Goal: Check status: Check status

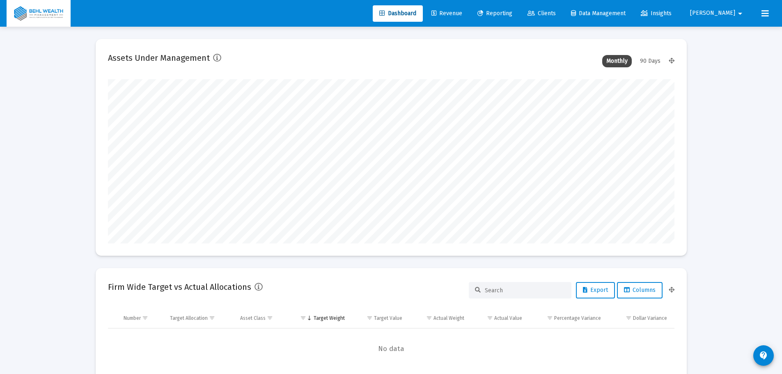
scroll to position [164, 566]
type input "[DATE]"
type input "[PERSON_NAME][EMAIL_ADDRESS][DOMAIN_NAME]"
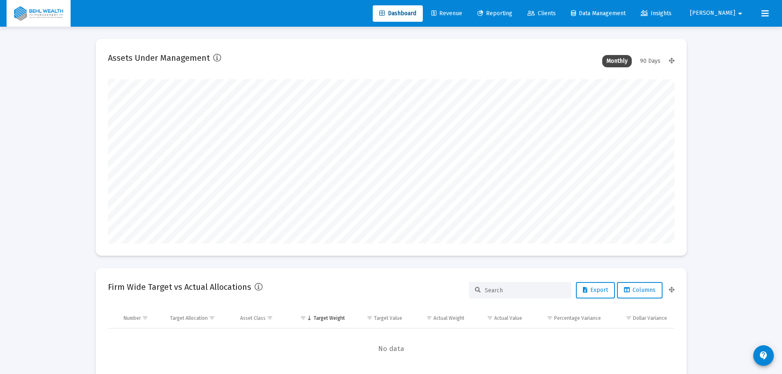
click at [508, 15] on span "Reporting" at bounding box center [494, 13] width 35 height 7
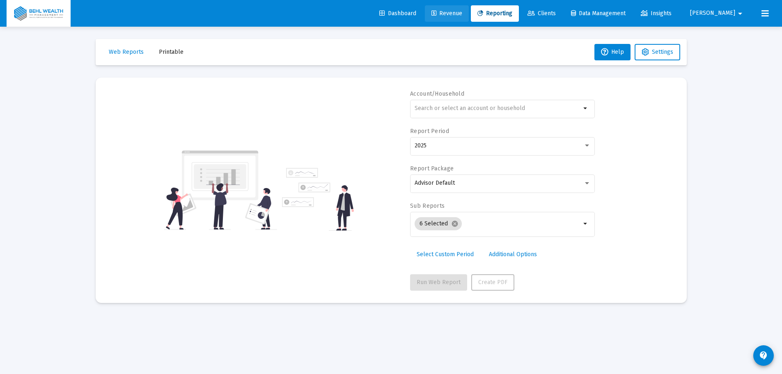
click at [462, 15] on span "Revenue" at bounding box center [446, 13] width 31 height 7
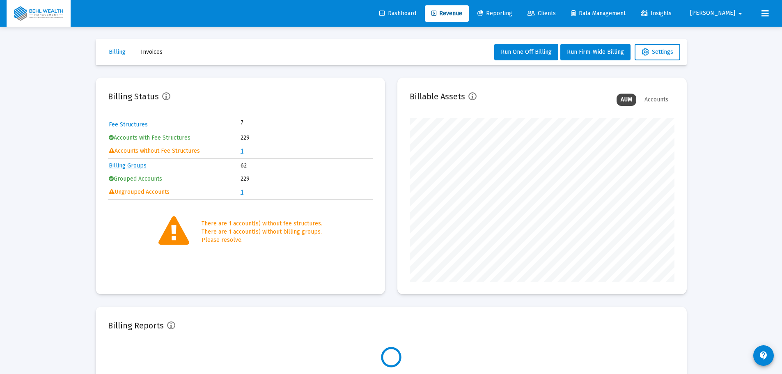
click at [512, 14] on span "Reporting" at bounding box center [494, 13] width 35 height 7
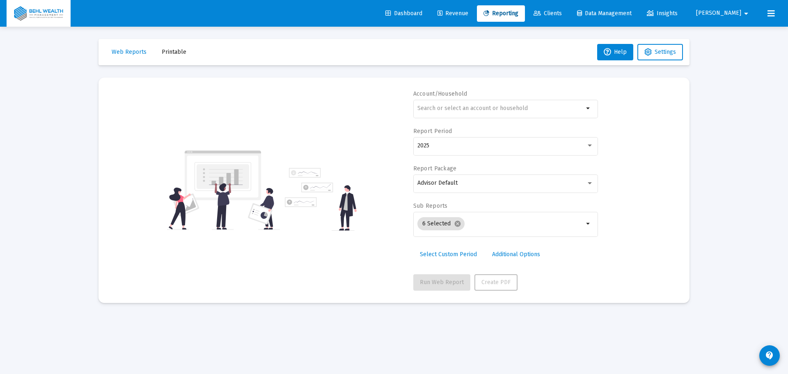
click at [458, 105] on input "text" at bounding box center [500, 108] width 166 height 7
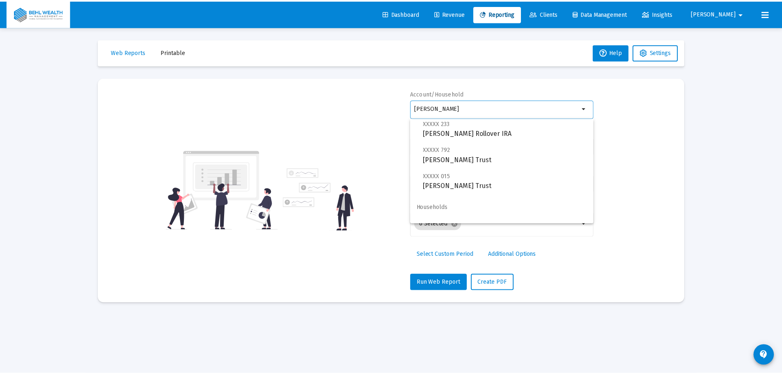
scroll to position [33, 0]
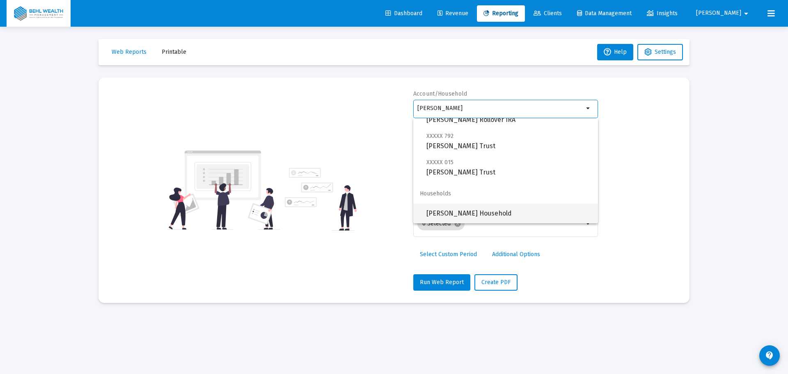
click at [449, 212] on span "[PERSON_NAME] Household" at bounding box center [508, 214] width 165 height 20
type input "[PERSON_NAME] Household"
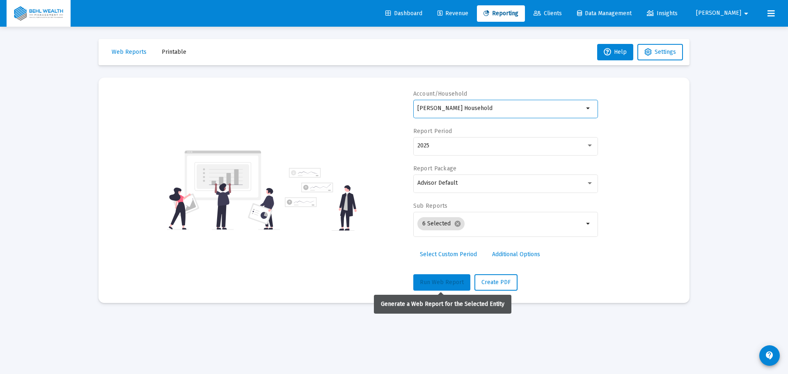
click at [437, 279] on span "Run Web Report" at bounding box center [442, 282] width 44 height 7
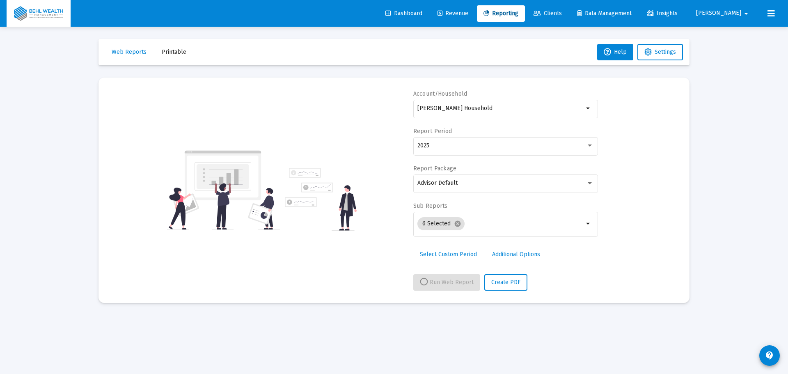
select select "View all"
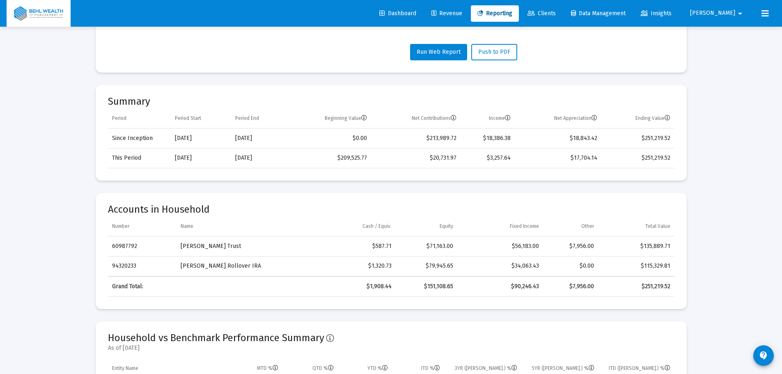
scroll to position [0, 0]
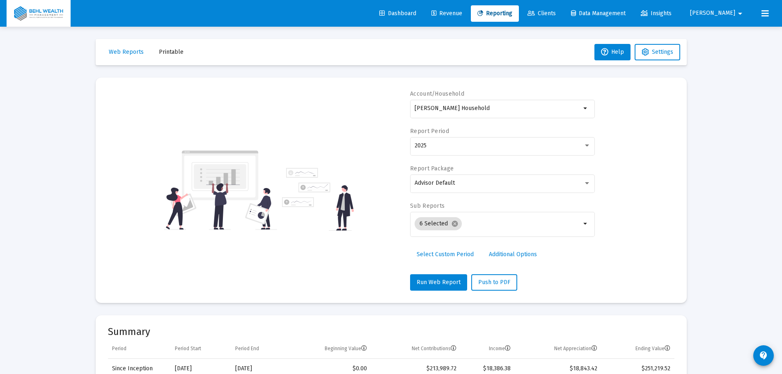
click at [468, 143] on div "2025" at bounding box center [498, 145] width 169 height 7
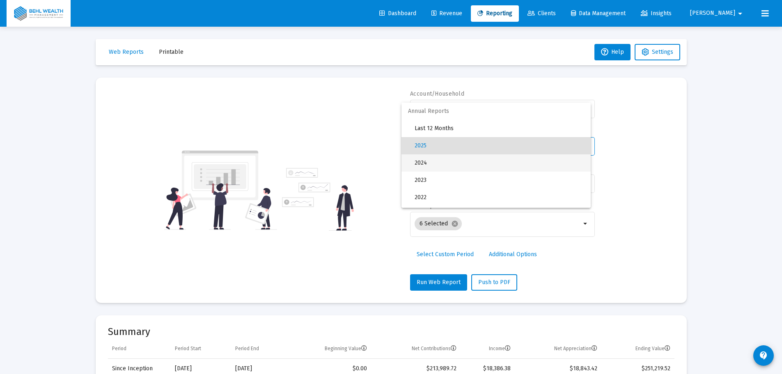
click at [459, 164] on span "2024" at bounding box center [498, 162] width 169 height 17
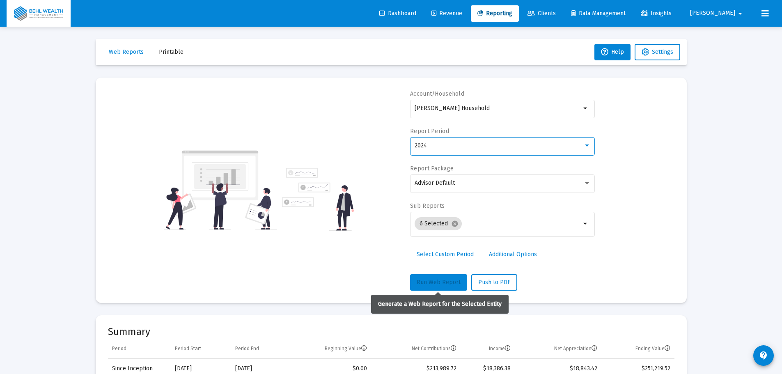
click at [435, 279] on span "Run Web Report" at bounding box center [438, 282] width 44 height 7
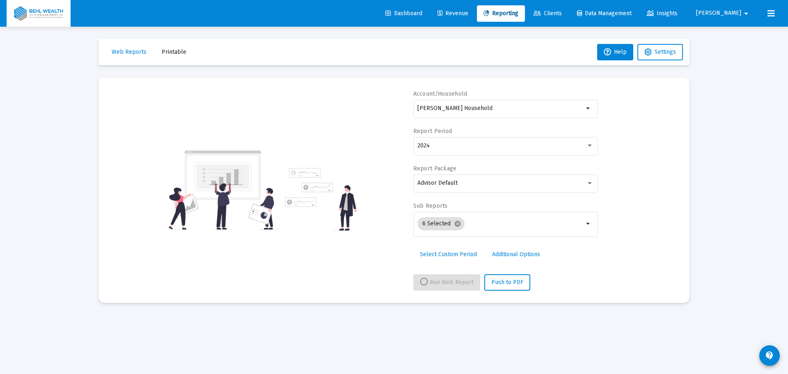
select select "View 1 year"
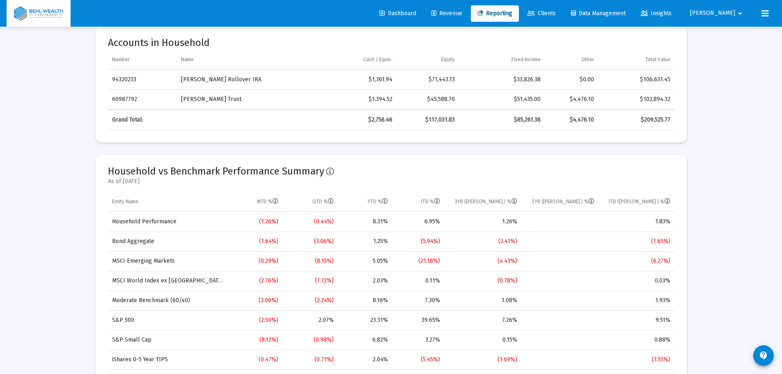
scroll to position [410, 0]
